Goal: Task Accomplishment & Management: Manage account settings

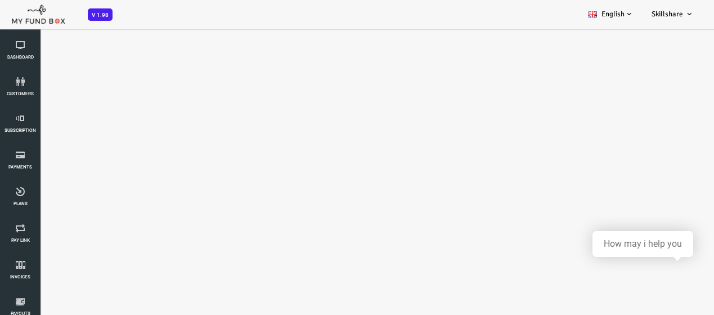
select select "100"
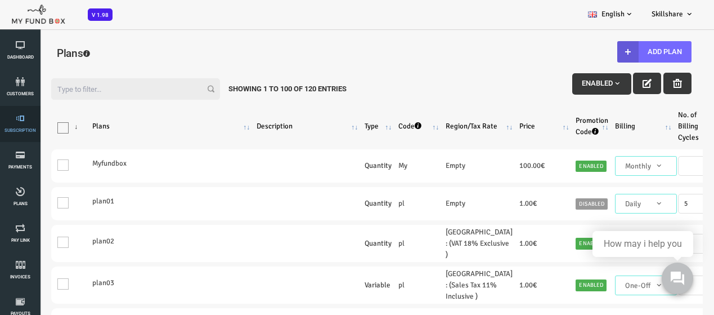
click at [23, 123] on link "Subscription" at bounding box center [20, 124] width 34 height 36
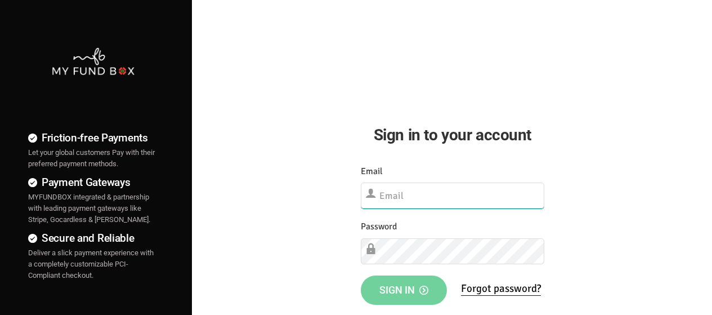
click at [413, 190] on input "text" at bounding box center [453, 195] width 184 height 26
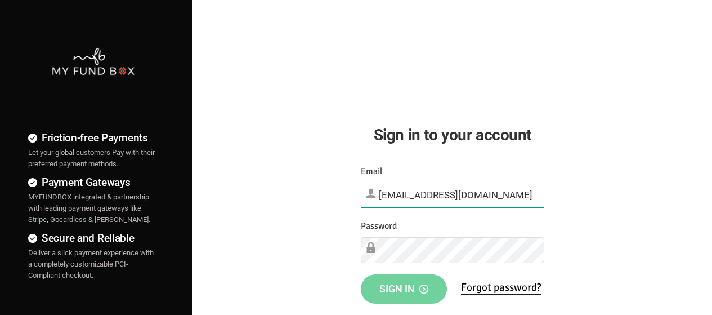
type input "[EMAIL_ADDRESS][DOMAIN_NAME]"
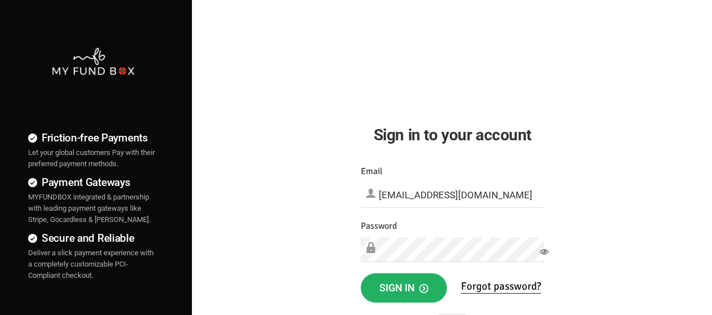
click at [380, 285] on span "Sign in" at bounding box center [403, 287] width 49 height 12
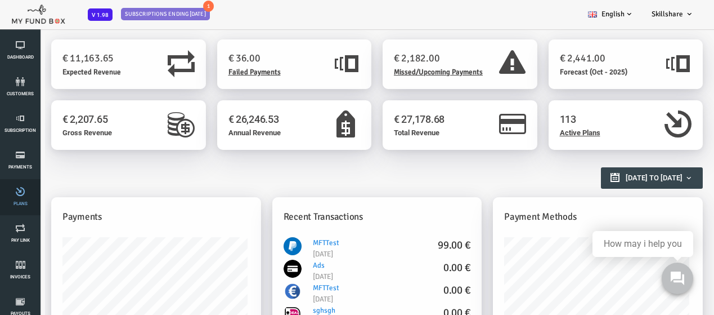
click at [19, 198] on link "Plans" at bounding box center [20, 197] width 34 height 36
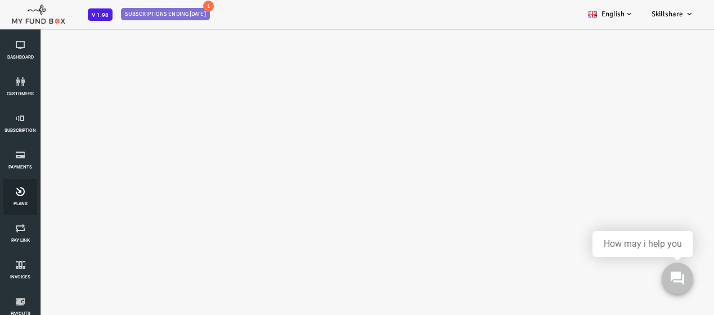
select select "100"
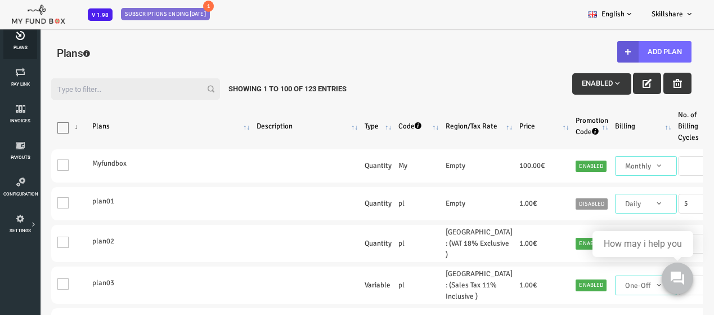
scroll to position [169, 0]
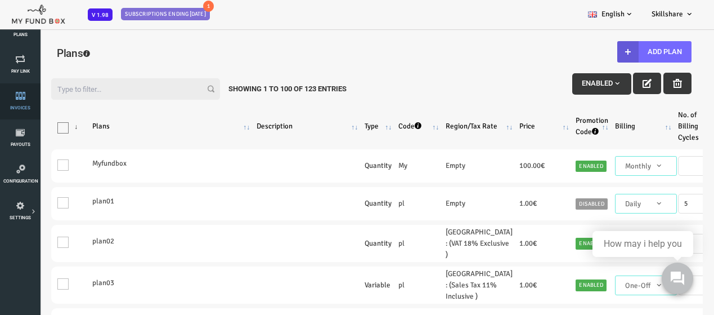
click at [10, 96] on icon at bounding box center [20, 95] width 34 height 9
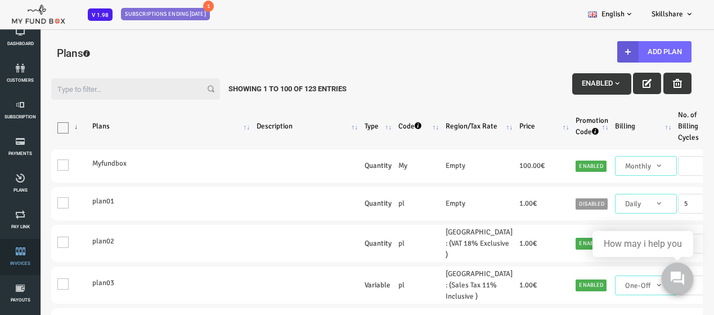
scroll to position [0, 0]
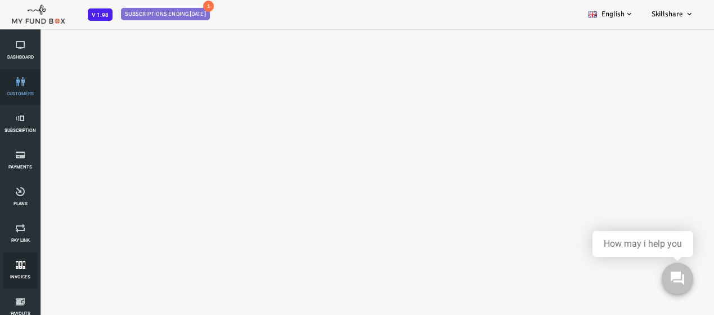
select select "100"
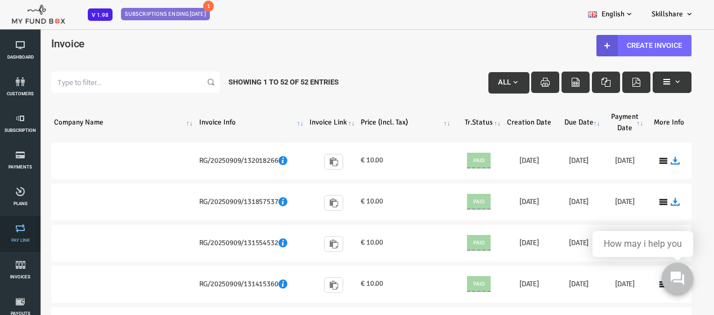
click at [0, 0] on span "Pay Link" at bounding box center [0, 0] width 0 height 0
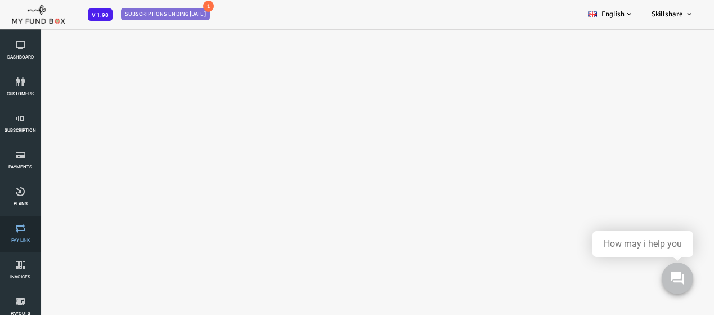
select select "100"
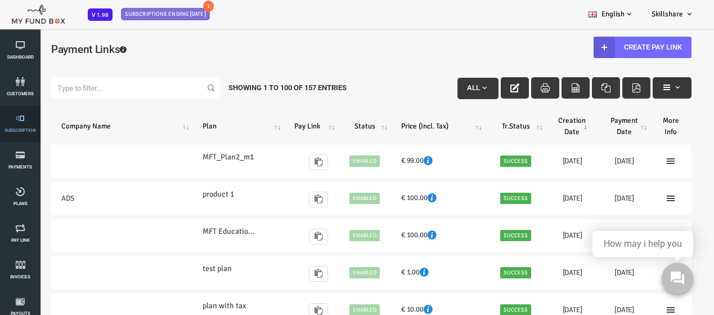
click at [23, 118] on icon at bounding box center [20, 118] width 34 height 9
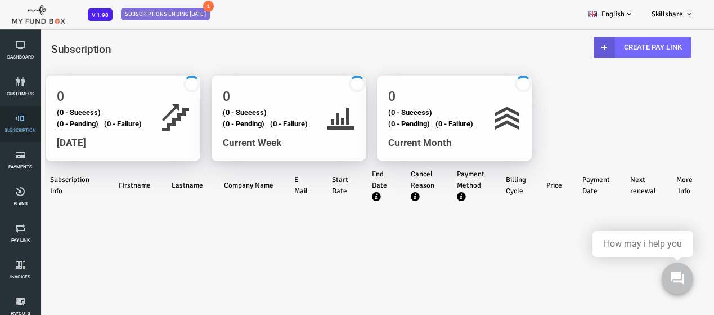
select select "100"
